Goal: Task Accomplishment & Management: Use online tool/utility

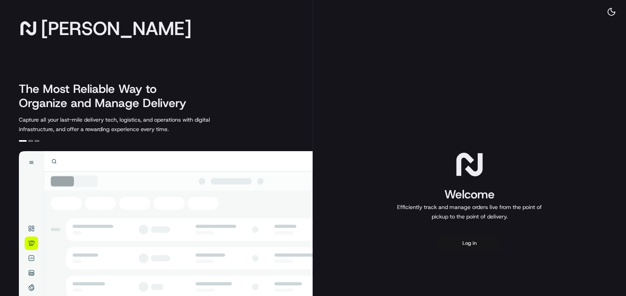
click at [469, 250] on button "Log in" at bounding box center [469, 243] width 63 height 19
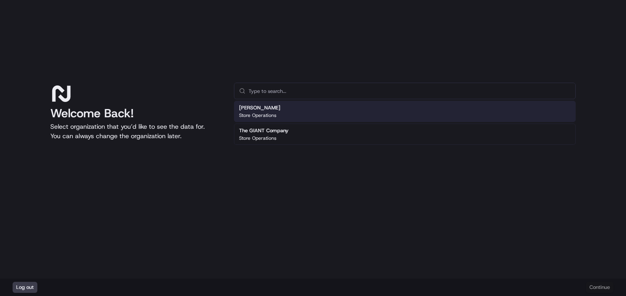
click at [315, 120] on div "[PERSON_NAME] Store Operations" at bounding box center [405, 111] width 342 height 21
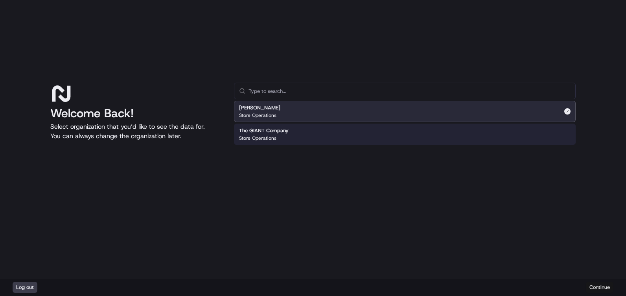
click at [607, 289] on button "Continue" at bounding box center [600, 287] width 28 height 11
